Goal: Task Accomplishment & Management: Use online tool/utility

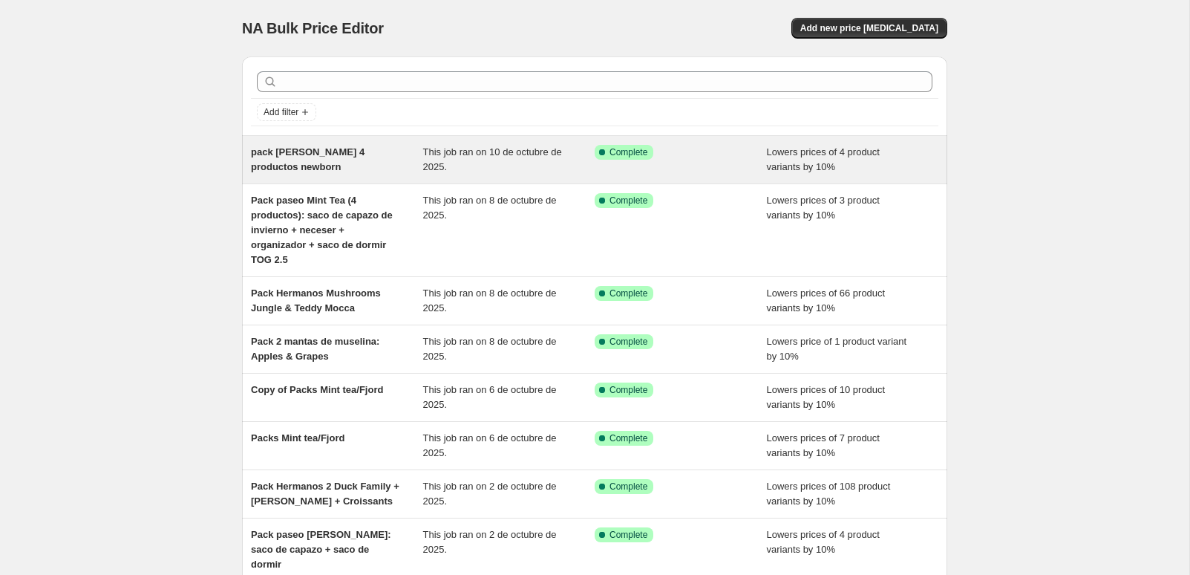
click at [335, 156] on span "pack [PERSON_NAME] 4 productos newborn" at bounding box center [308, 159] width 114 height 26
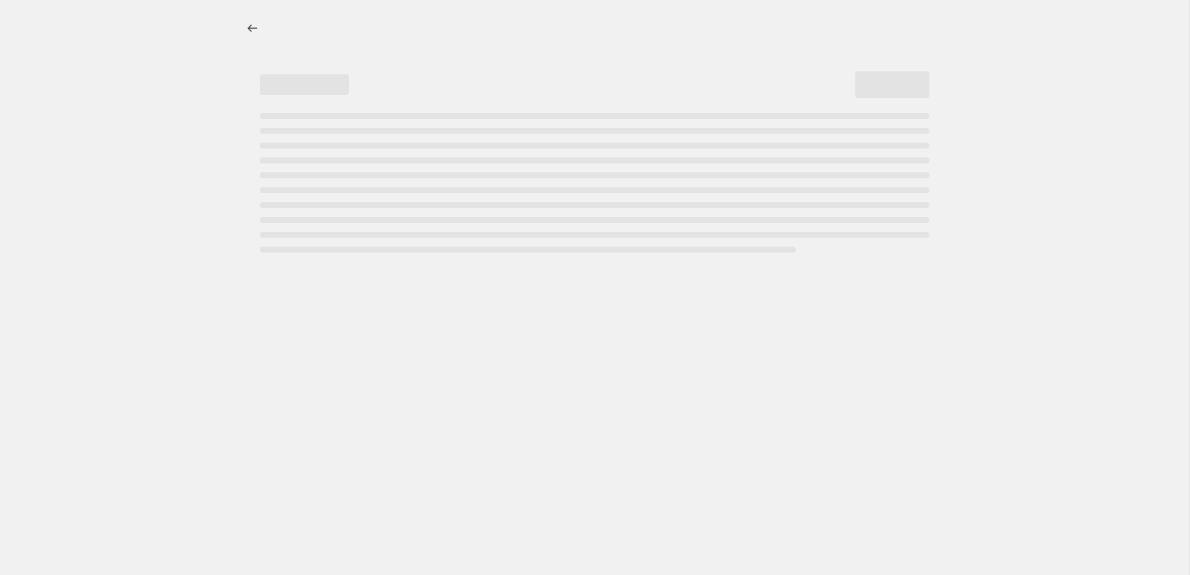
select select "percentage"
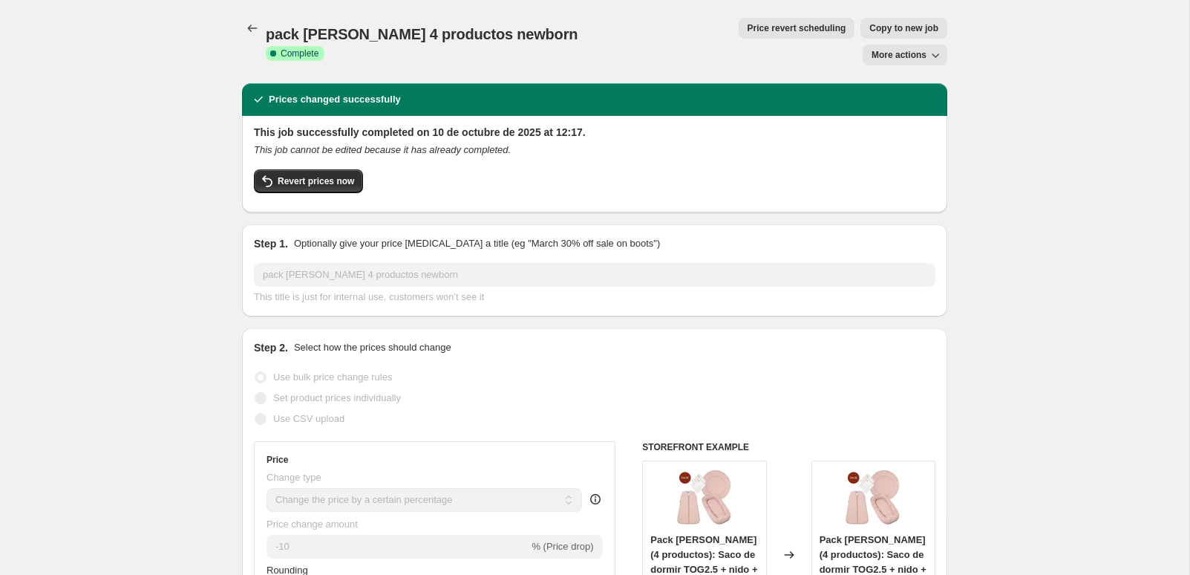
click at [870, 27] on span "Copy to new job" at bounding box center [904, 28] width 69 height 12
select select "percentage"
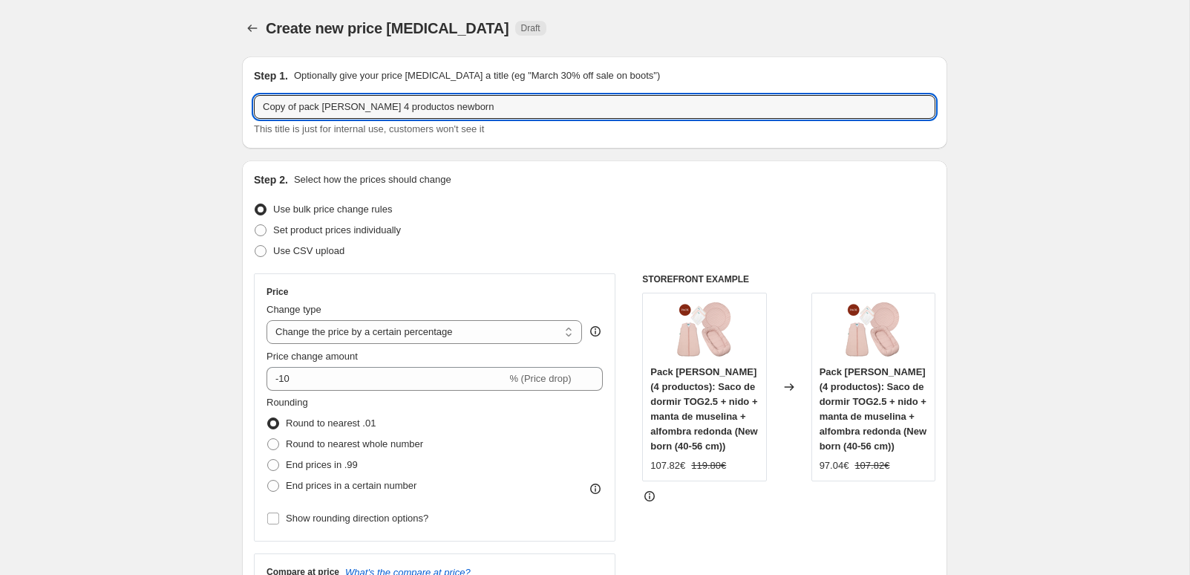
drag, startPoint x: 502, startPoint y: 110, endPoint x: 229, endPoint y: 109, distance: 272.6
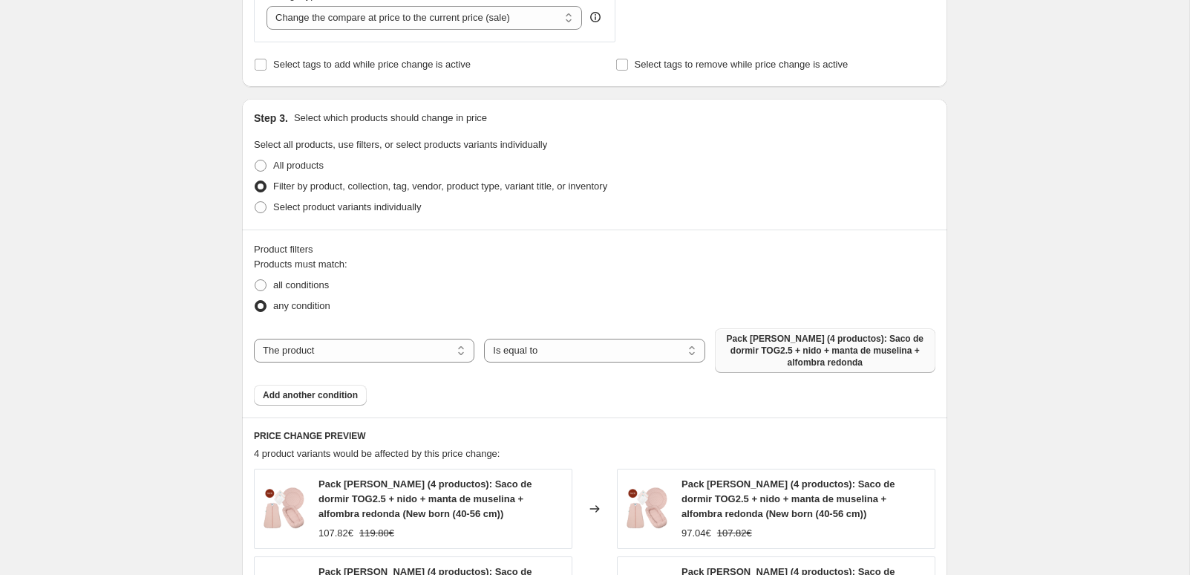
scroll to position [599, 0]
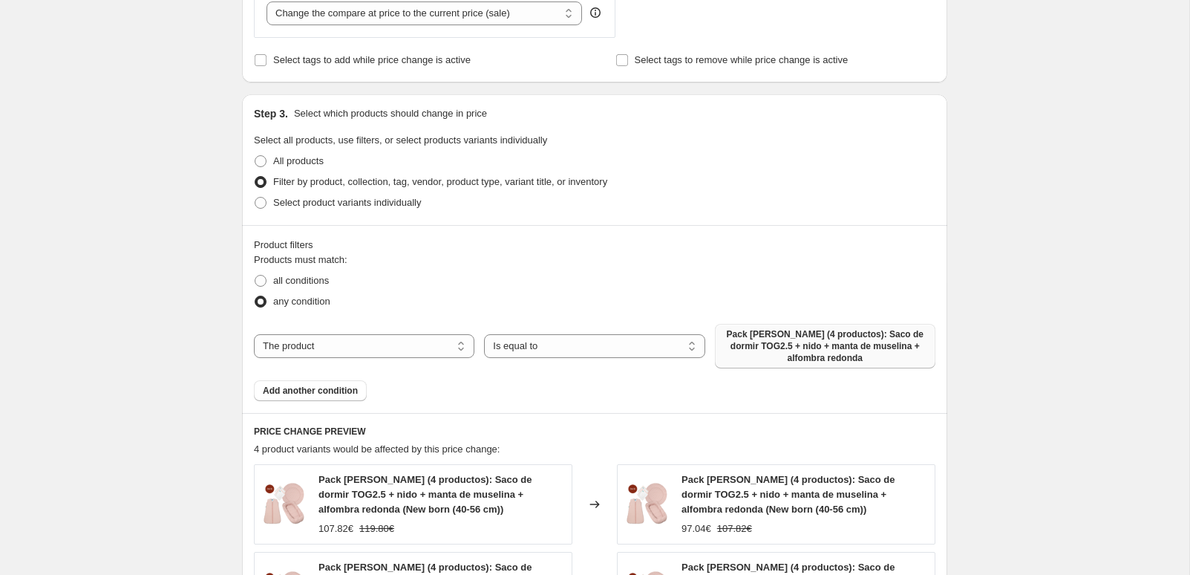
type input "Pack paseos"
click at [804, 345] on span "Pack [PERSON_NAME] (4 productos): Saco de dormir TOG2.5 + nido + manta de musel…" at bounding box center [825, 346] width 203 height 36
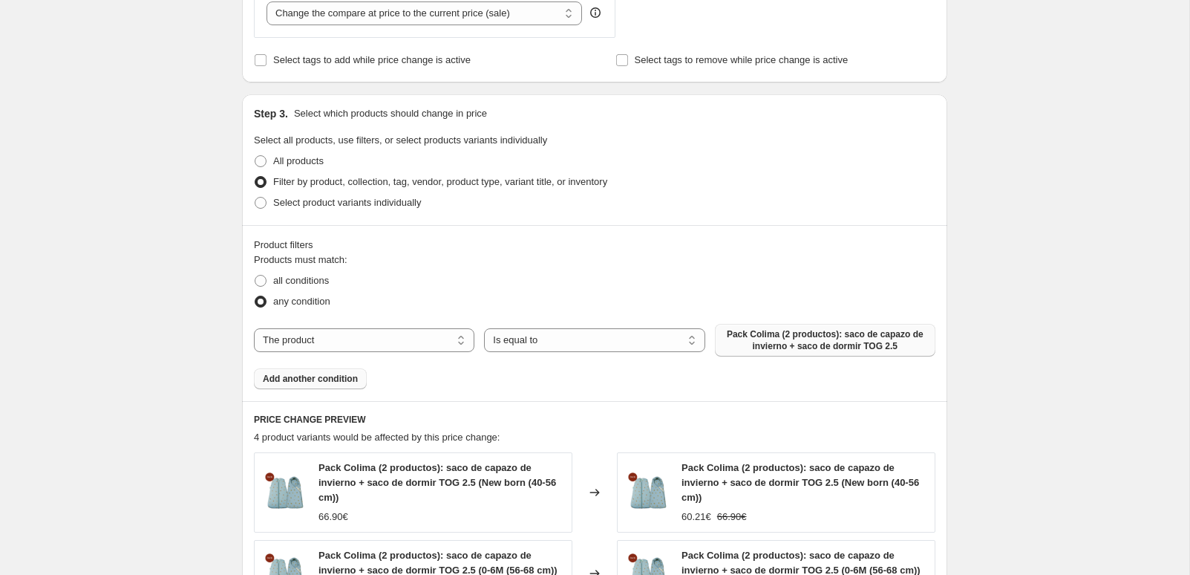
click at [310, 382] on span "Add another condition" at bounding box center [310, 379] width 95 height 12
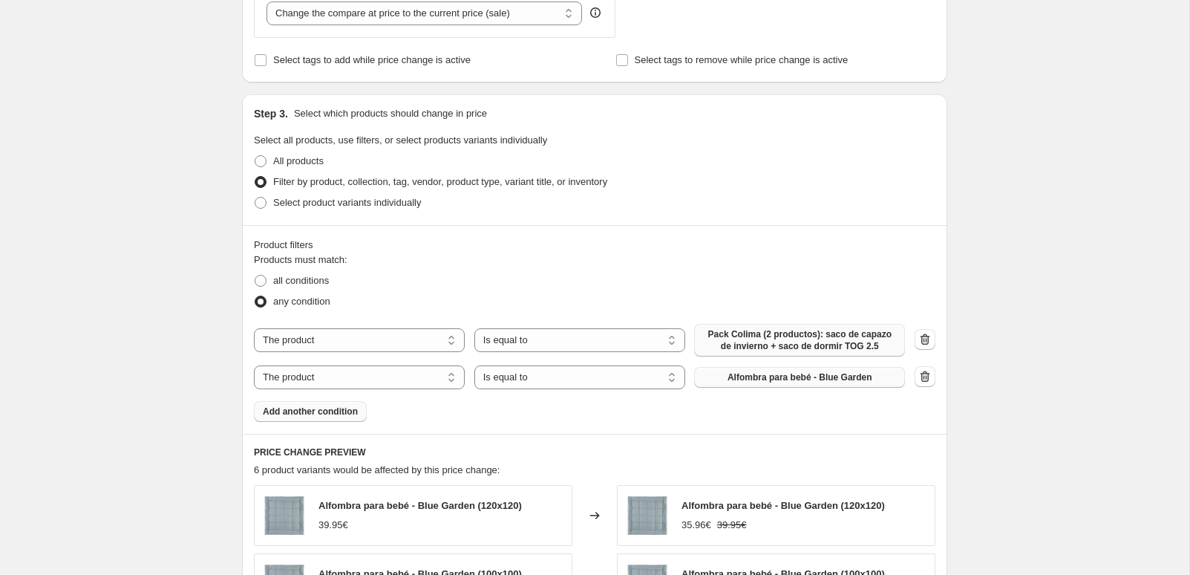
click at [841, 377] on span "Alfombra para bebé - Blue Garden" at bounding box center [800, 377] width 145 height 12
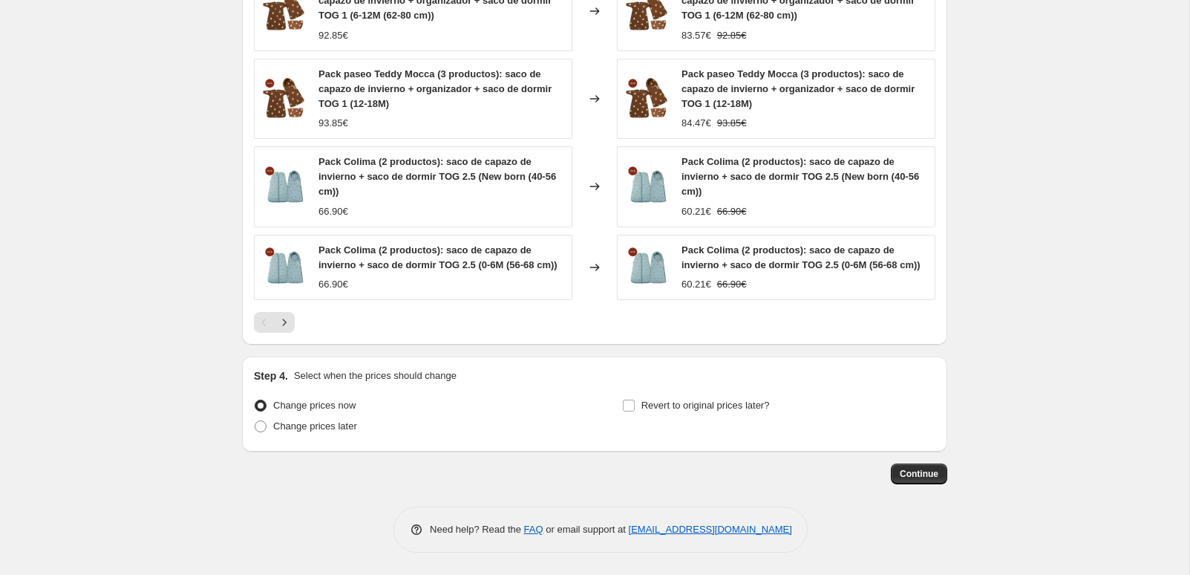
scroll to position [1237, 0]
click at [918, 469] on span "Continue" at bounding box center [919, 474] width 39 height 12
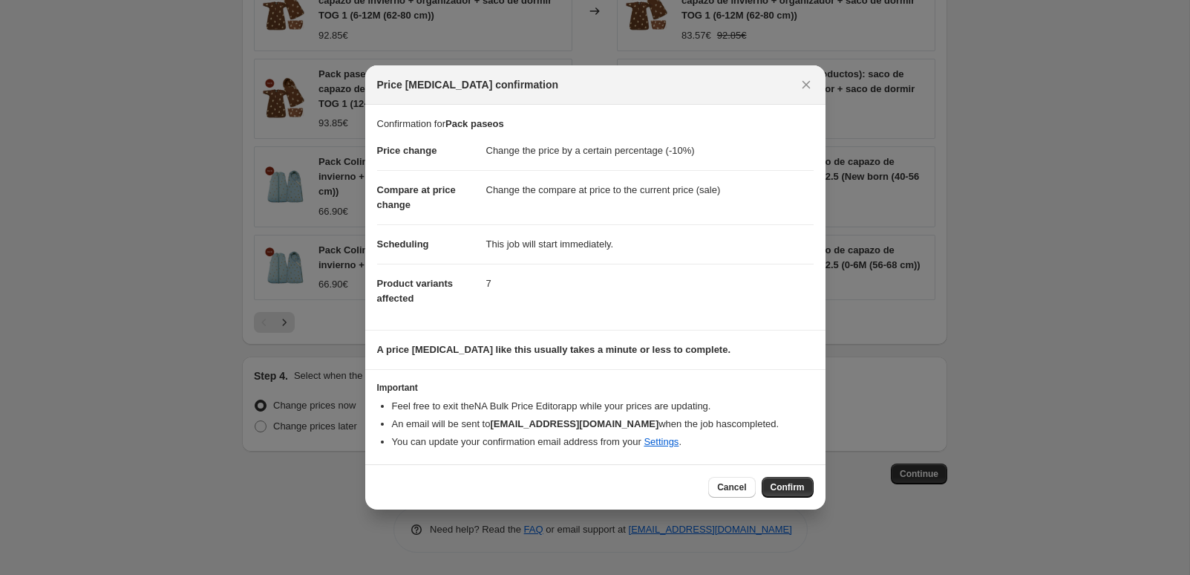
click at [801, 484] on span "Confirm" at bounding box center [788, 487] width 34 height 12
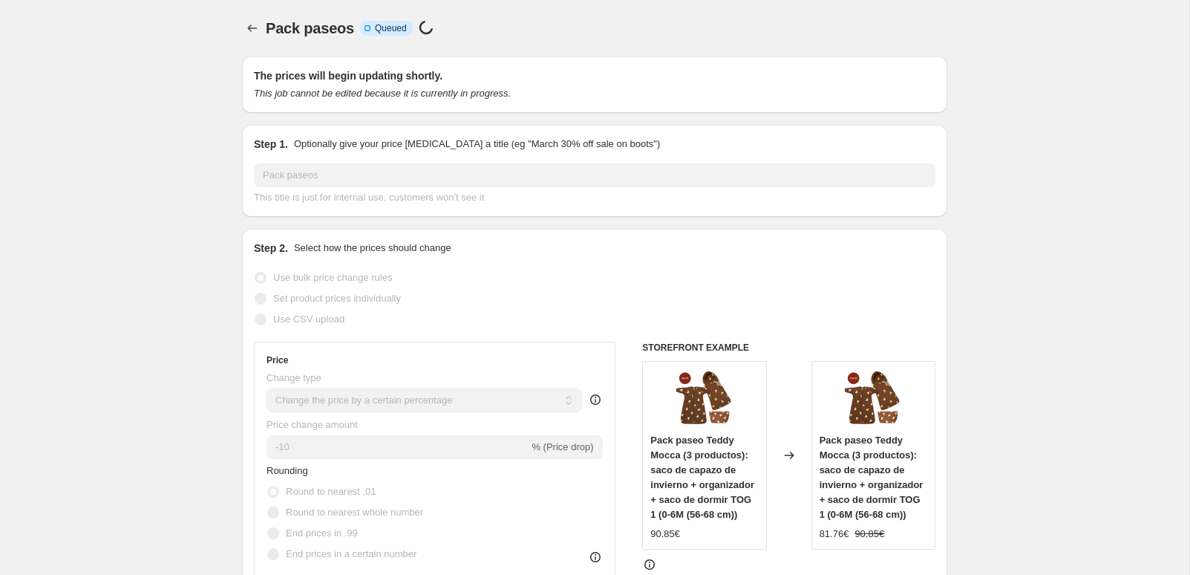
select select "percentage"
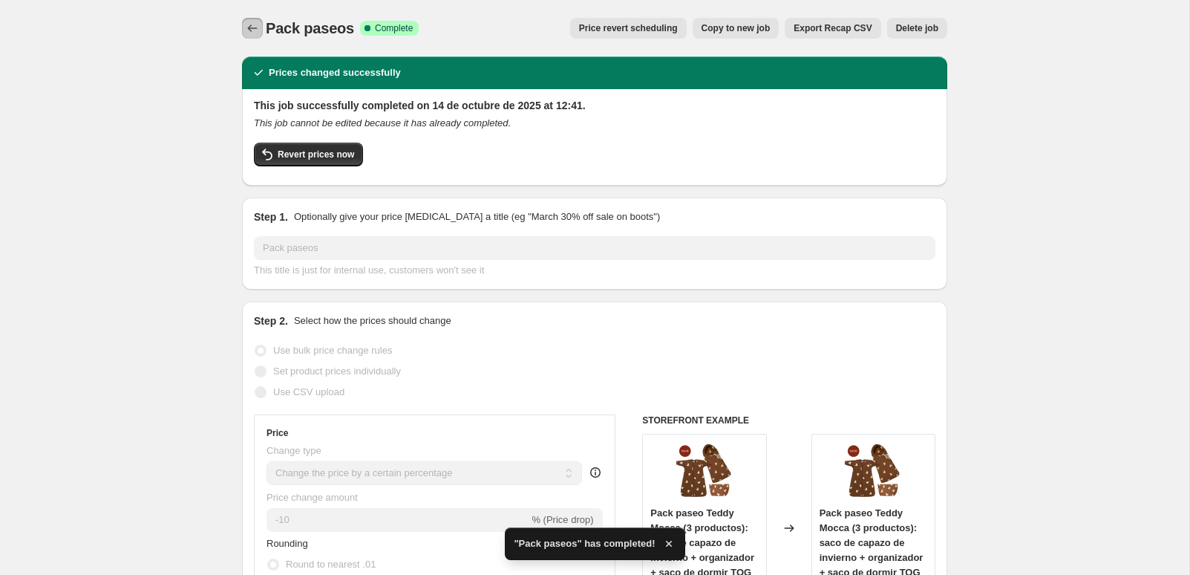
click at [243, 31] on button "Price change jobs" at bounding box center [252, 28] width 21 height 21
